Goal: Information Seeking & Learning: Learn about a topic

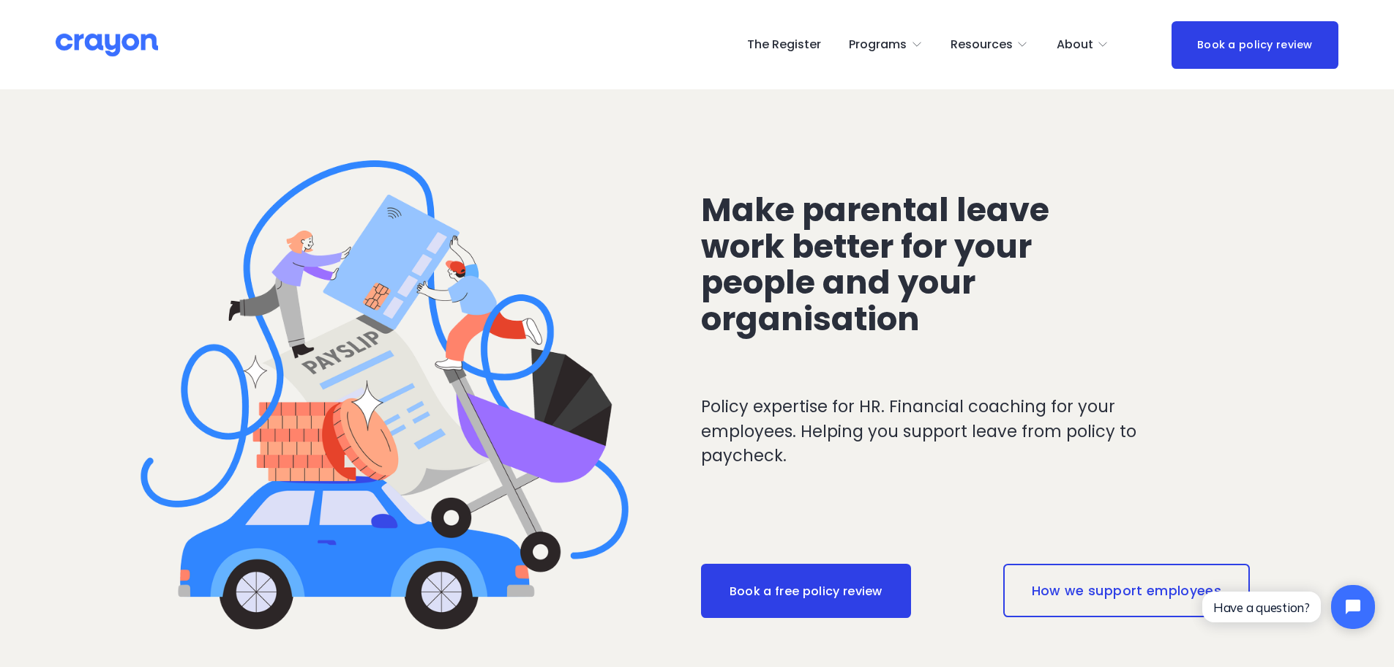
click at [0, 0] on span "Parent Hub" at bounding box center [0, 0] width 0 height 0
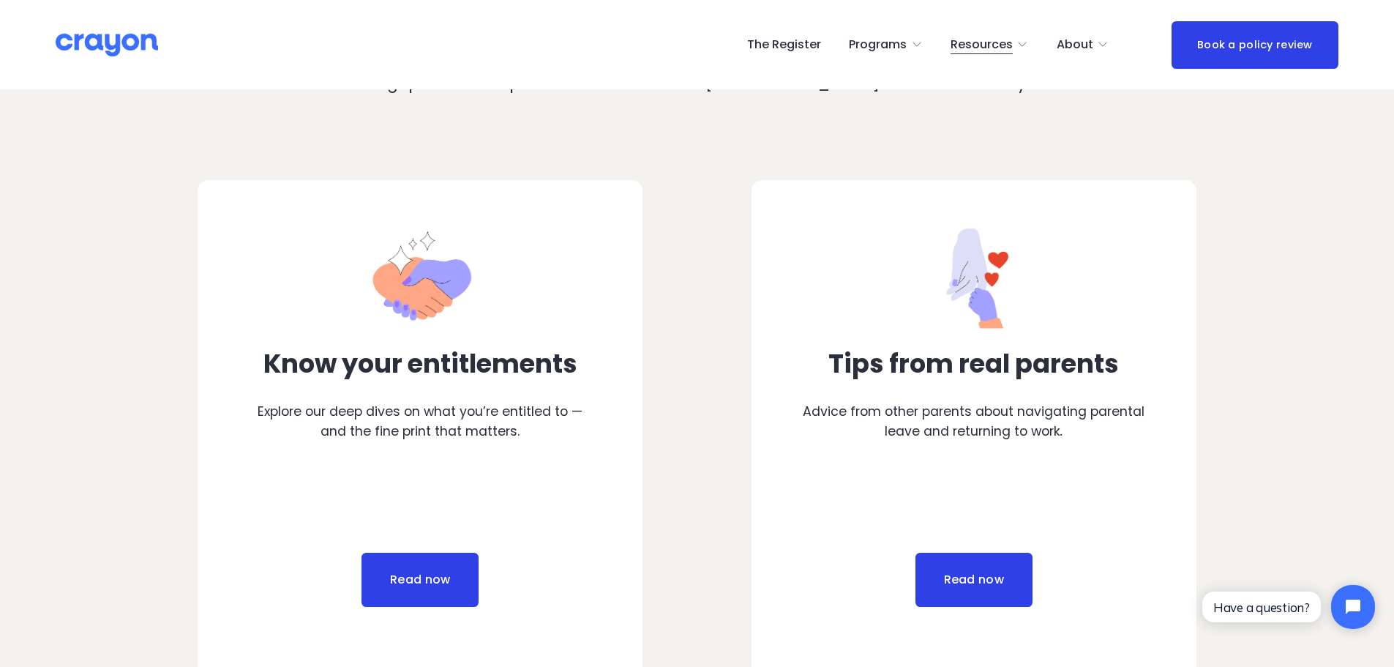
click at [429, 590] on link "Read now" at bounding box center [419, 579] width 117 height 54
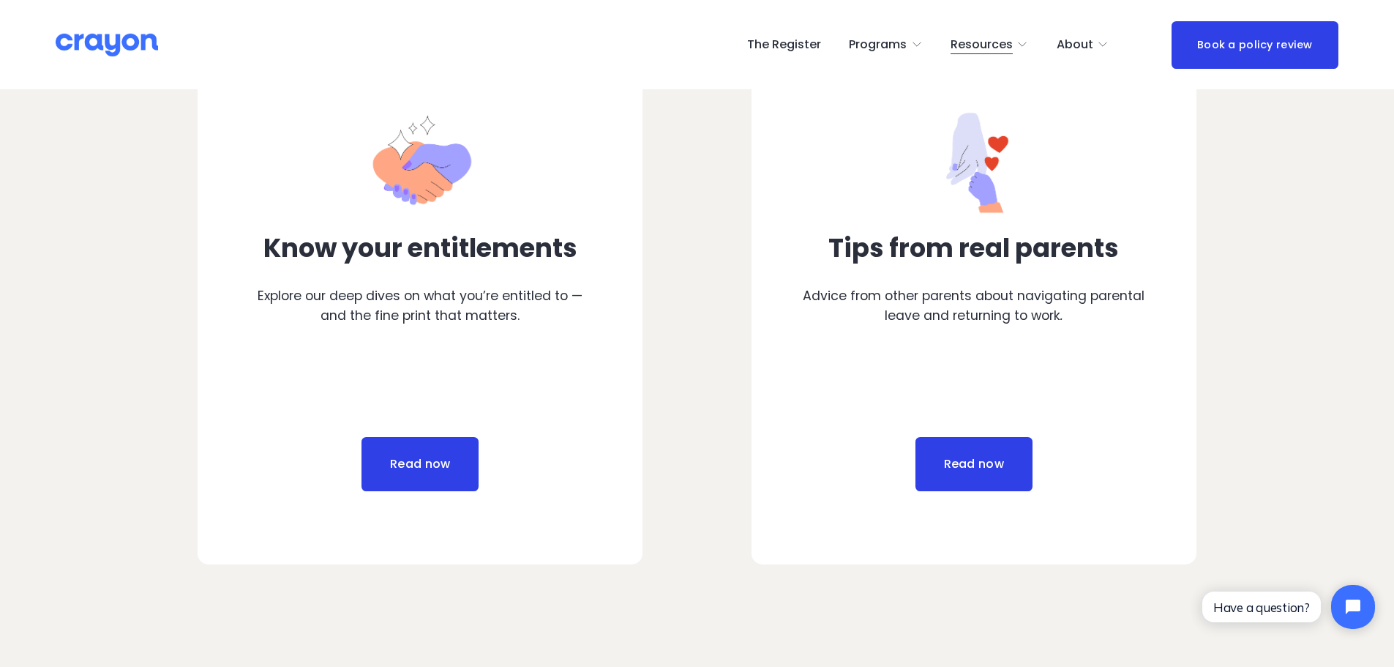
scroll to position [943, 0]
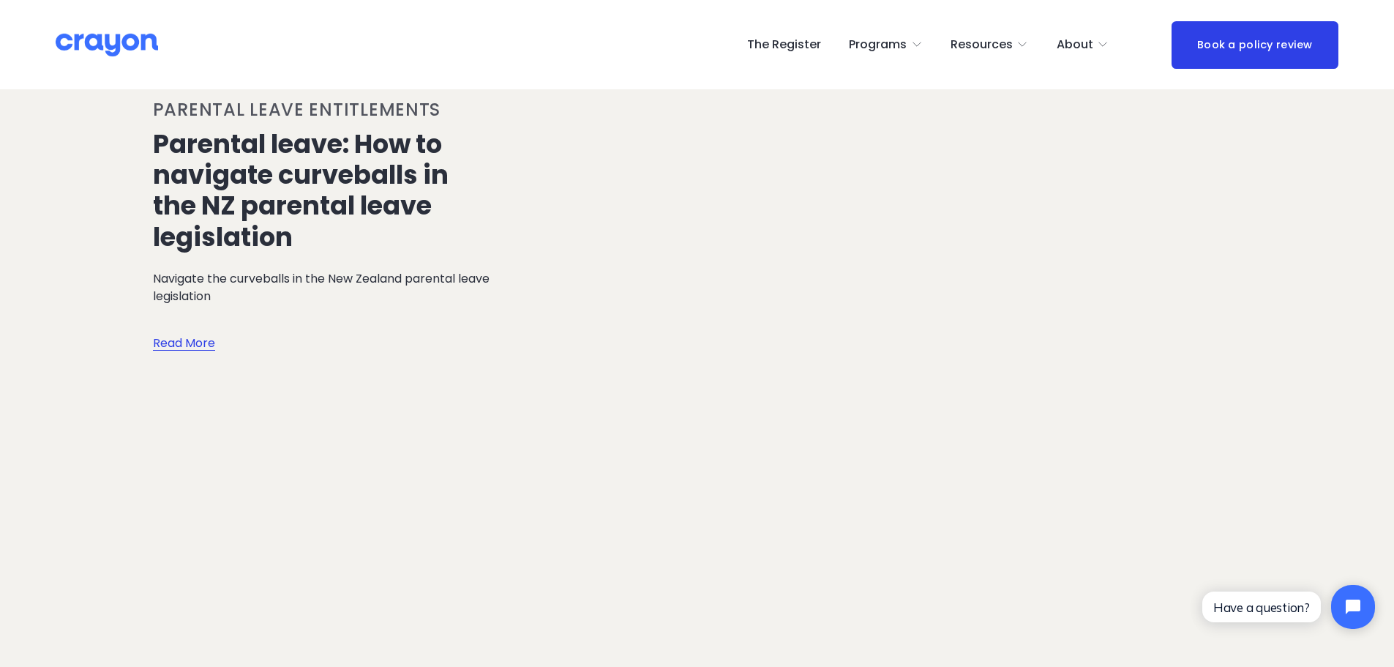
scroll to position [3585, 0]
